Goal: Check status: Check status

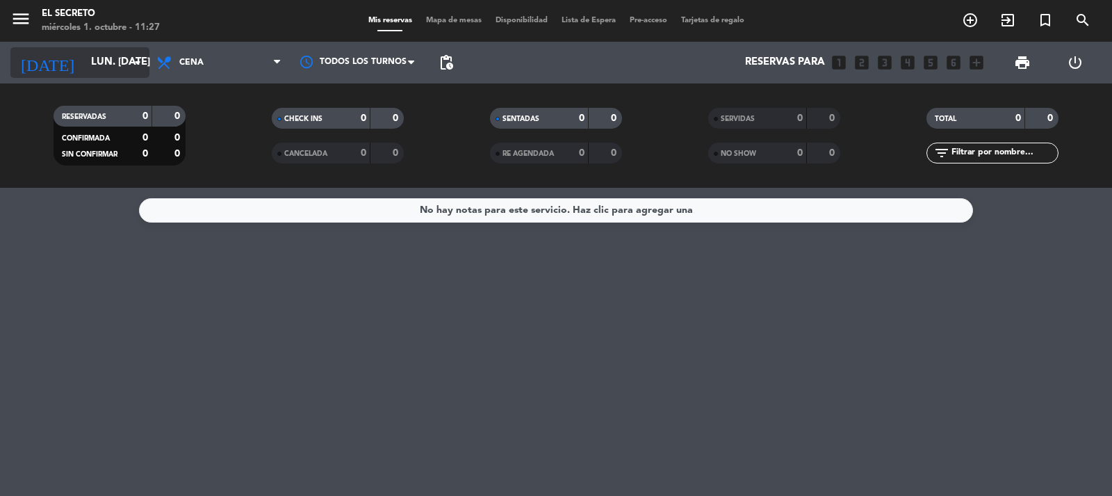
click at [105, 61] on input "lun. [DATE]" at bounding box center [151, 62] width 134 height 26
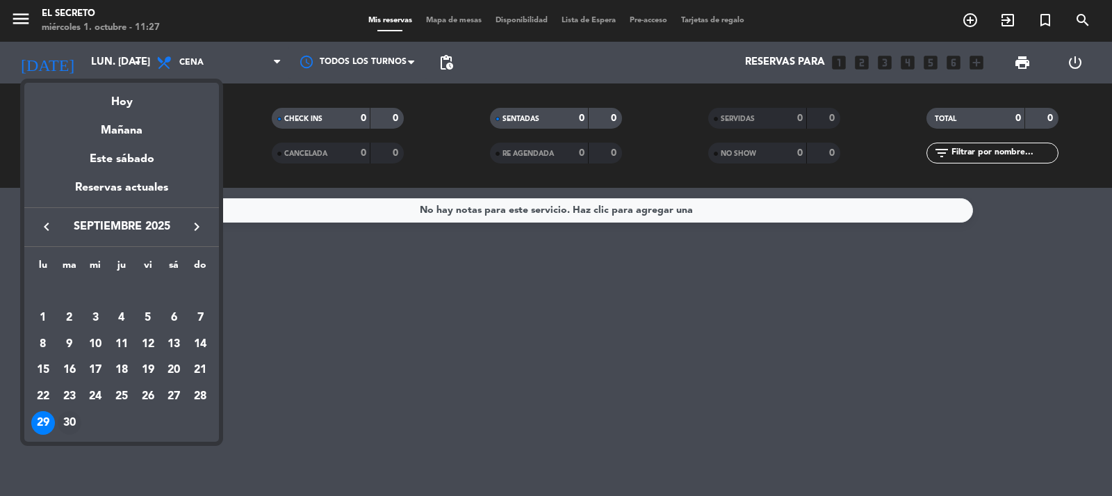
click at [73, 418] on div "30" at bounding box center [70, 423] width 24 height 24
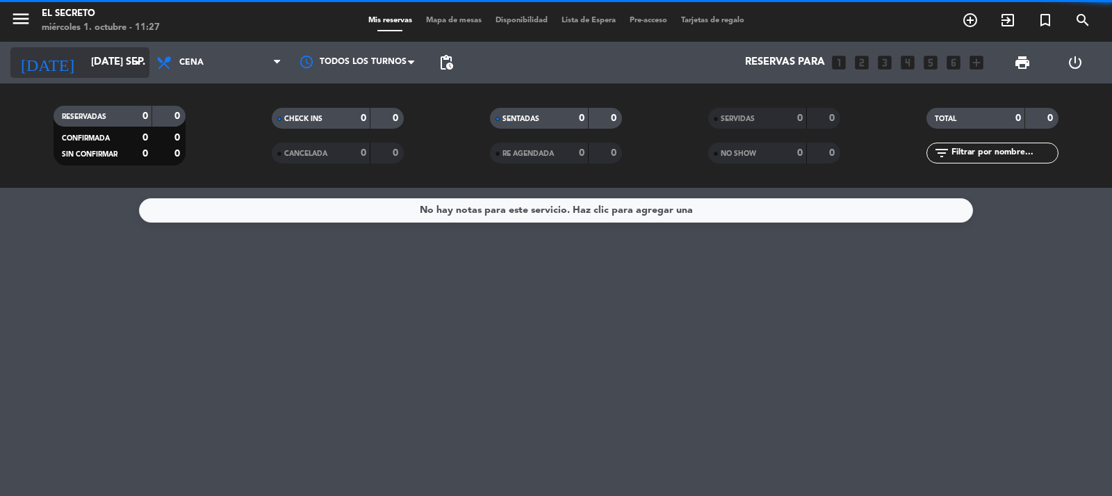
click at [115, 64] on input "[DATE] sep." at bounding box center [151, 62] width 134 height 26
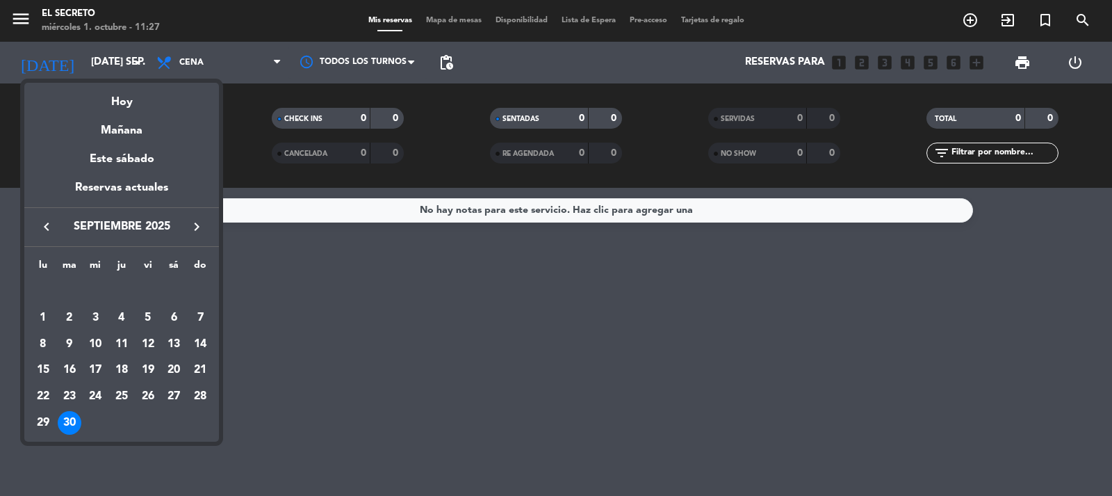
click at [191, 231] on icon "keyboard_arrow_right" at bounding box center [196, 226] width 17 height 17
click at [95, 319] on div "1" at bounding box center [95, 318] width 24 height 24
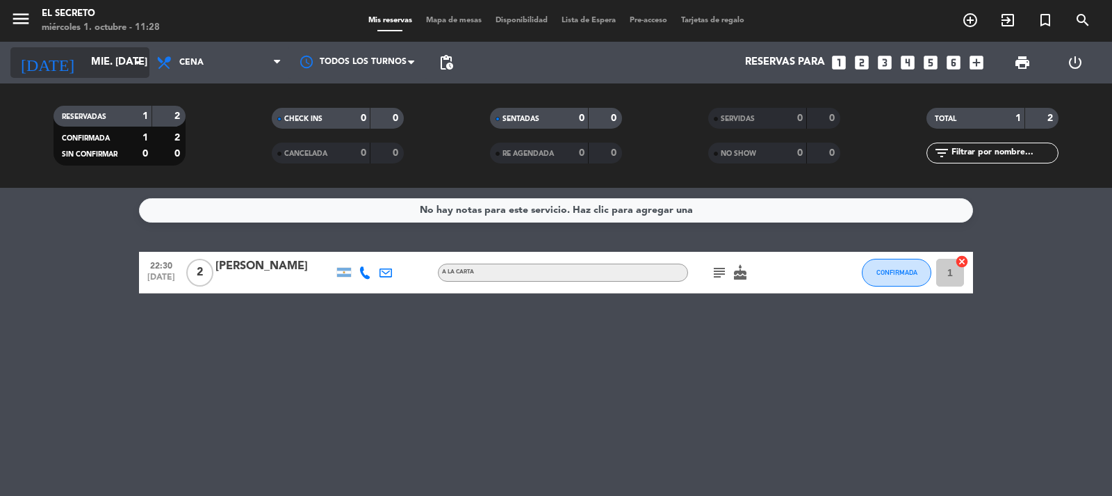
click at [111, 62] on input "mié. [DATE]" at bounding box center [151, 62] width 134 height 26
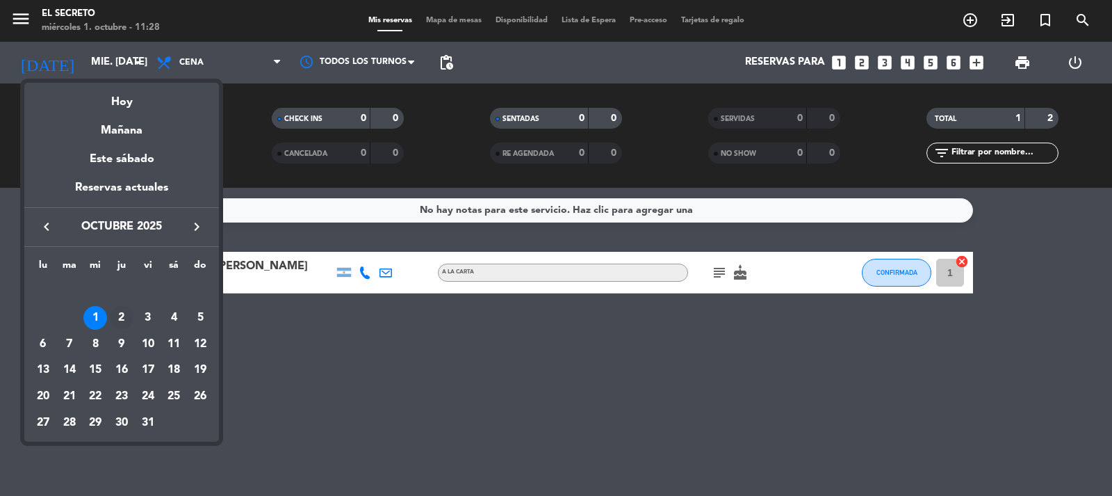
click at [122, 313] on div "2" at bounding box center [122, 318] width 24 height 24
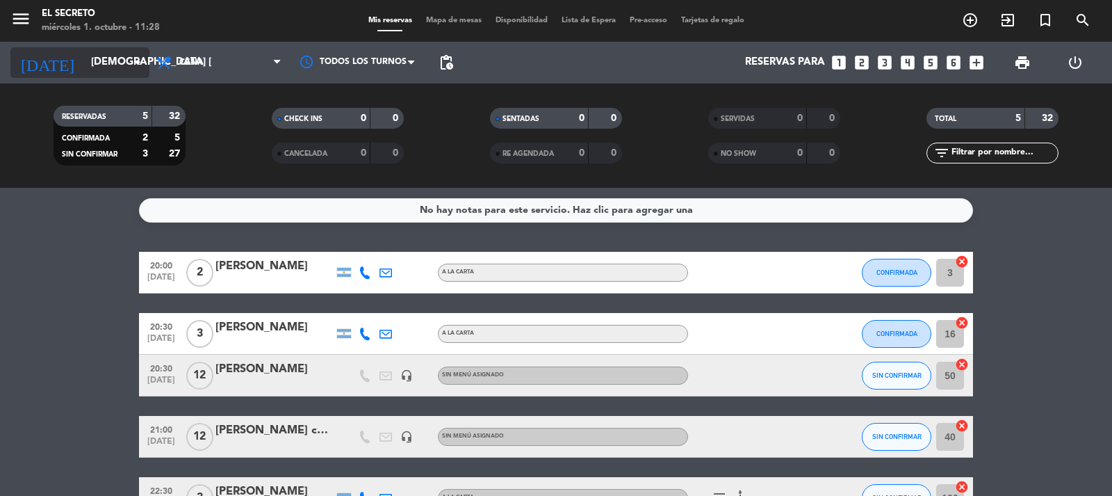
click at [129, 58] on icon "arrow_drop_down" at bounding box center [137, 62] width 17 height 17
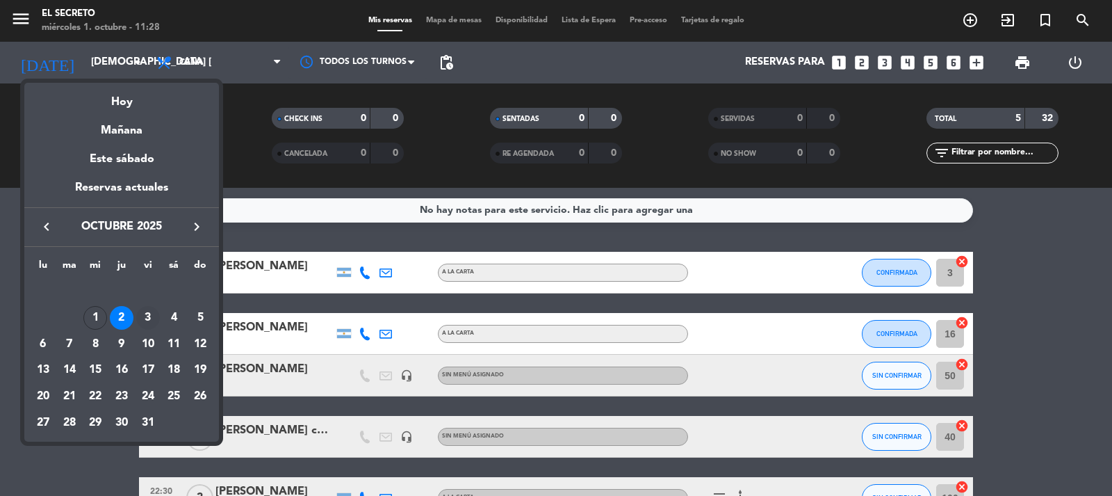
click at [149, 309] on div "3" at bounding box center [148, 318] width 24 height 24
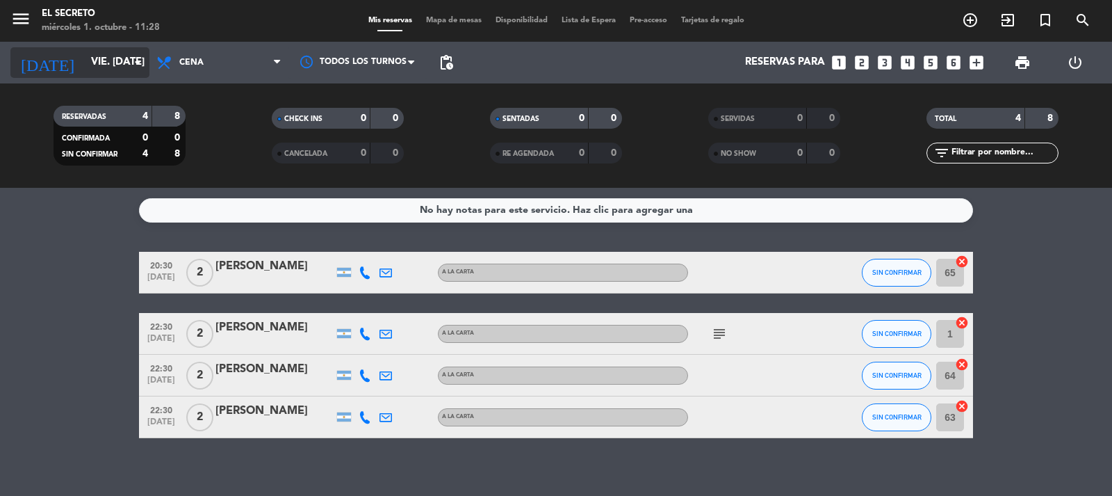
click at [111, 72] on input "vie. [DATE]" at bounding box center [151, 62] width 134 height 26
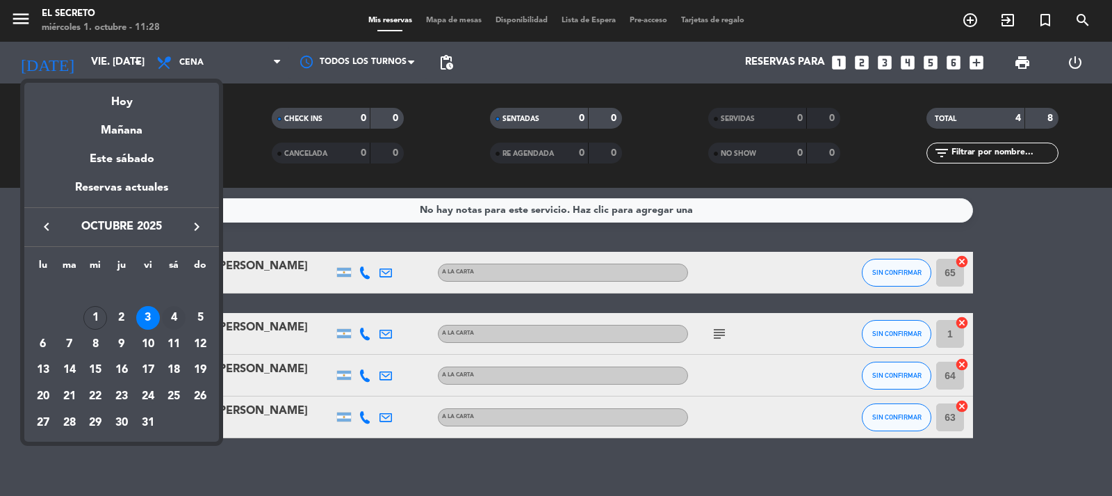
click at [168, 311] on div "4" at bounding box center [174, 318] width 24 height 24
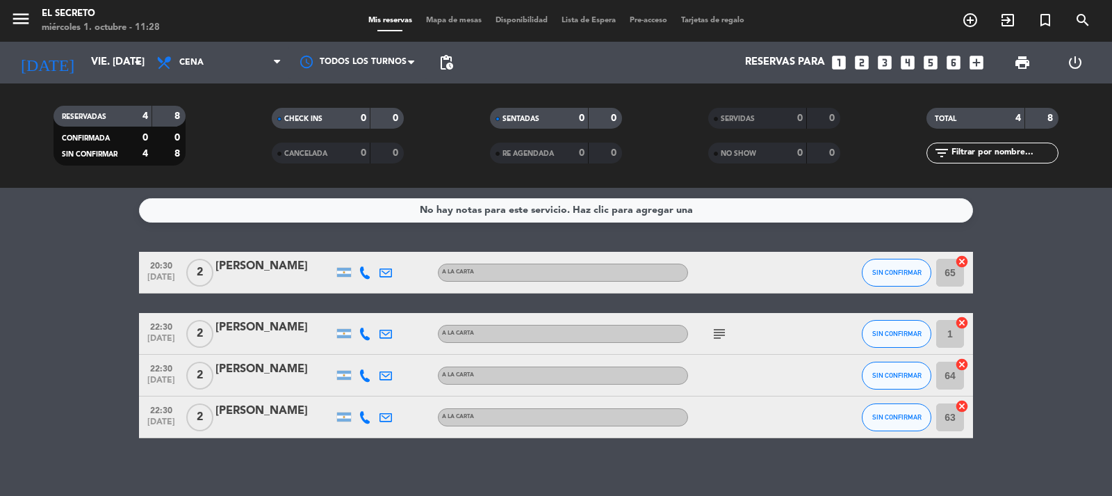
type input "sáb. [DATE]"
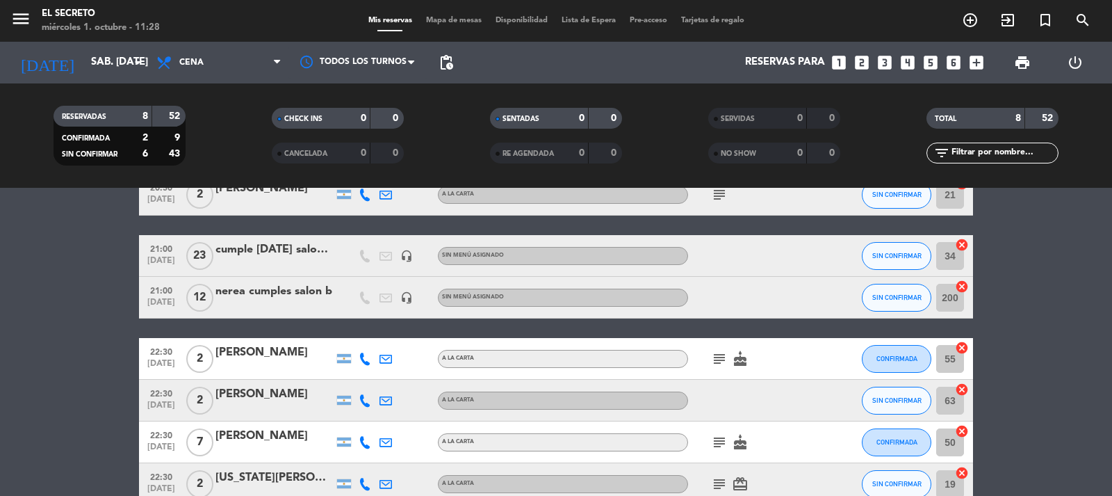
scroll to position [209, 0]
